Goal: Information Seeking & Learning: Learn about a topic

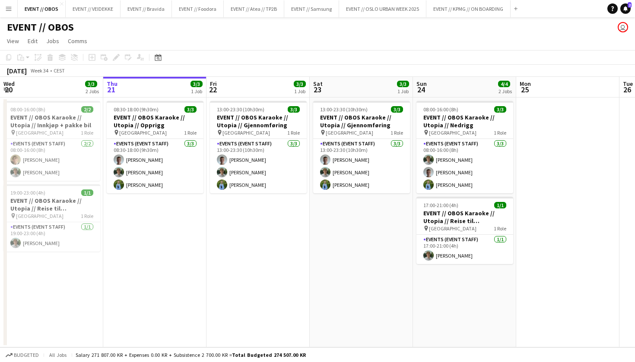
click at [14, 11] on button "Menu" at bounding box center [8, 8] width 17 height 17
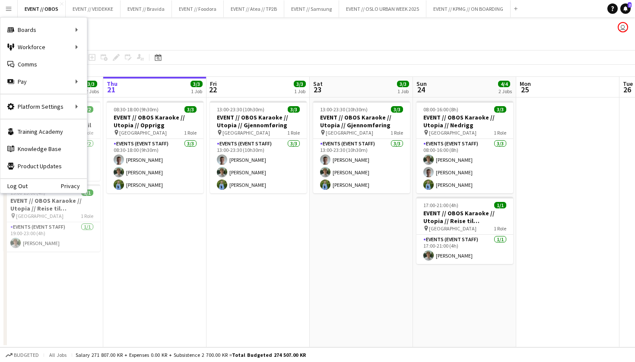
click at [149, 214] on app-date-cell "08:30-18:00 (9h30m) 3/3 EVENT // OBOS Karaoke // Utopia // Opprigg pin Stavange…" at bounding box center [154, 223] width 103 height 250
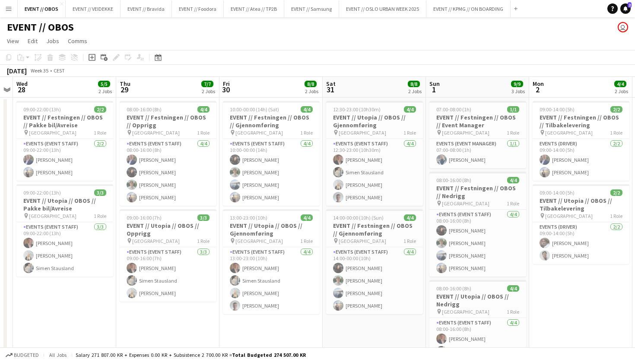
scroll to position [0, 301]
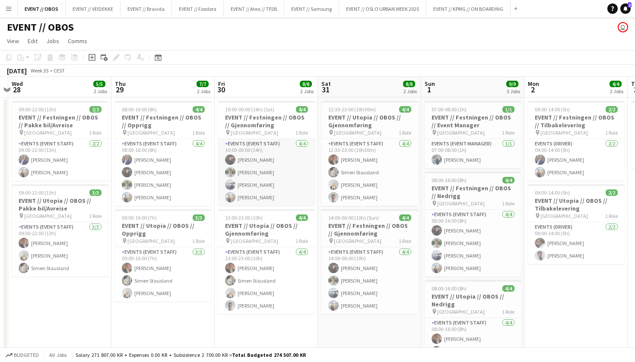
click at [245, 178] on app-card-role "Events (Event Staff) [DATE] 10:00-00:00 (14h) [PERSON_NAME] [PERSON_NAME] [PERS…" at bounding box center [266, 172] width 97 height 67
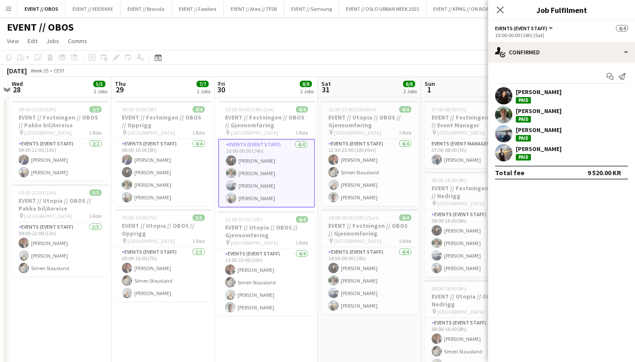
click at [501, 94] on app-user-avatar at bounding box center [503, 95] width 17 height 17
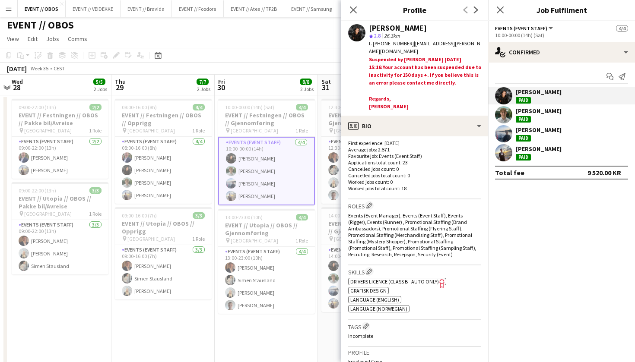
scroll to position [287, 0]
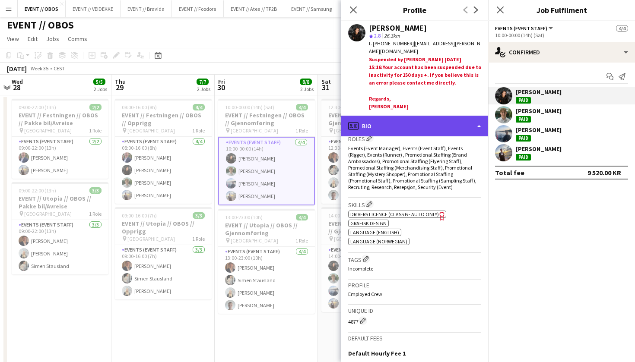
click at [386, 124] on div "profile Bio" at bounding box center [414, 126] width 147 height 21
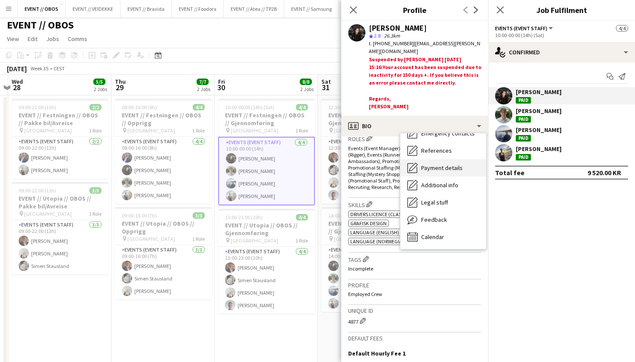
click at [460, 225] on div "Bio Bio Company application Company application Employment Employment About you…" at bounding box center [443, 191] width 86 height 116
click at [458, 227] on div "Feedback Feedback" at bounding box center [443, 219] width 86 height 17
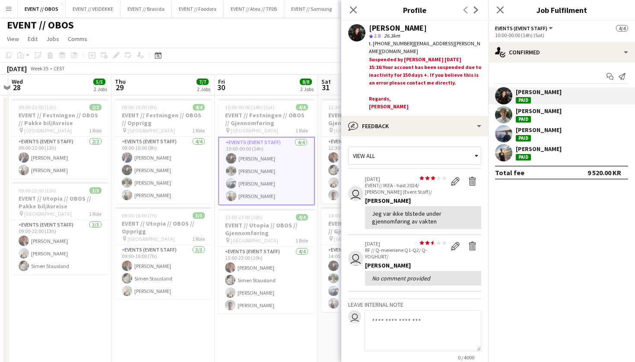
click at [370, 103] on span "[PERSON_NAME]" at bounding box center [389, 106] width 40 height 6
click at [374, 111] on div "[PHONE_NUMBER] JCP - RF - WAL" at bounding box center [425, 119] width 112 height 16
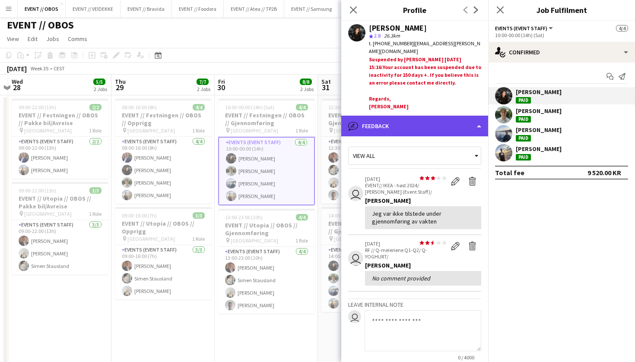
click at [374, 125] on div "bubble-pencil Feedback" at bounding box center [414, 126] width 147 height 21
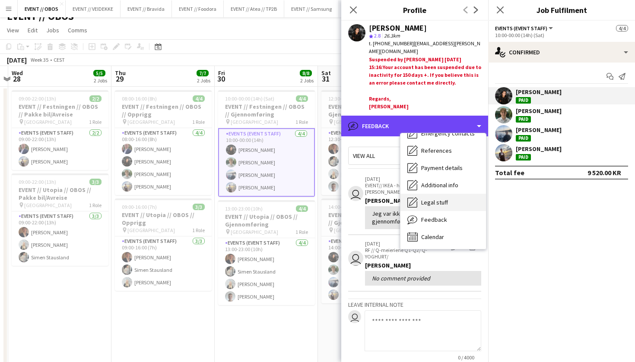
scroll to position [16, 0]
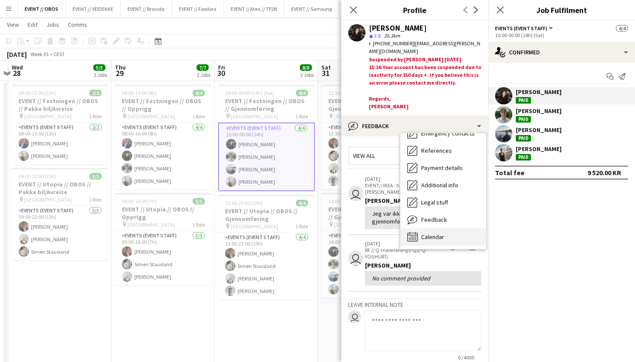
click at [432, 230] on div "Calendar Calendar" at bounding box center [443, 236] width 86 height 17
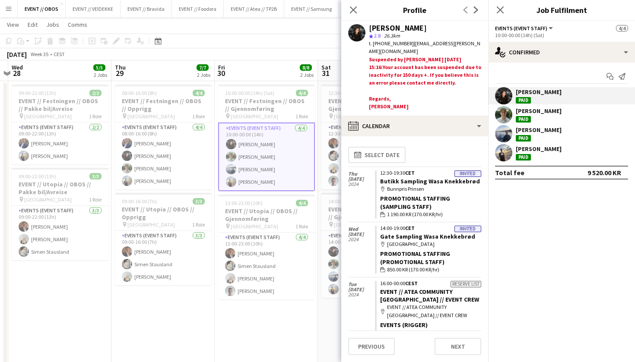
click at [221, 59] on div "[DATE] Week 35 • CEST" at bounding box center [317, 54] width 635 height 12
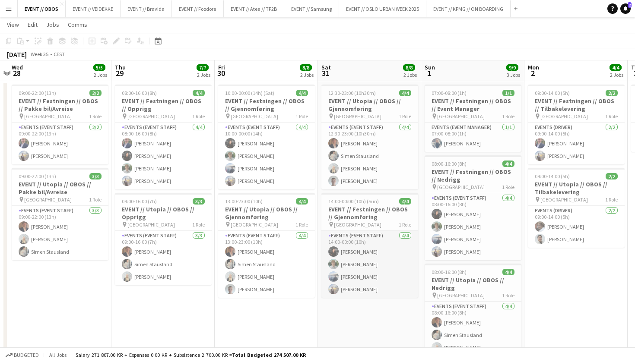
click at [369, 246] on app-card-role "Events (Event Staff) [DATE] 14:00-00:00 (10h) [PERSON_NAME] [PERSON_NAME] [PERS…" at bounding box center [369, 264] width 97 height 67
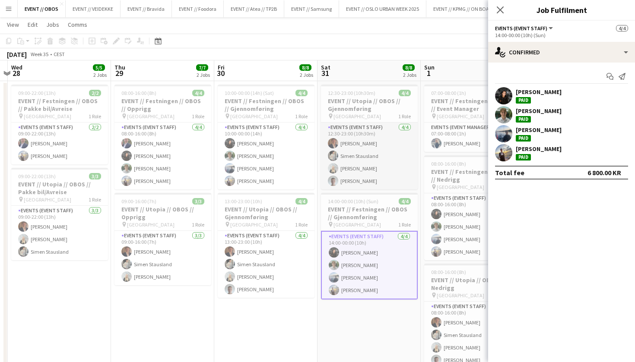
click at [391, 153] on app-card-role "Events (Event Staff) [DATE] 12:30-23:00 (10h30m) [PERSON_NAME] [PERSON_NAME] [P…" at bounding box center [369, 156] width 97 height 67
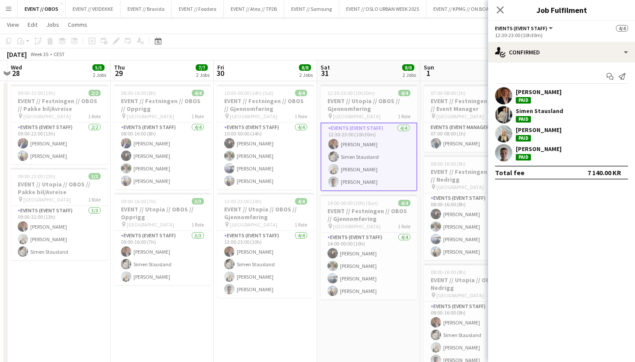
click at [456, 41] on app-toolbar "Copy Paste Paste Command V Paste with crew Command Shift V Paste linked Job [GE…" at bounding box center [317, 41] width 635 height 15
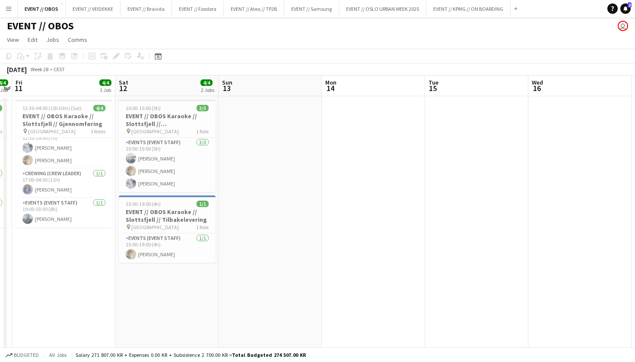
scroll to position [0, 274]
